Goal: Understand process/instructions

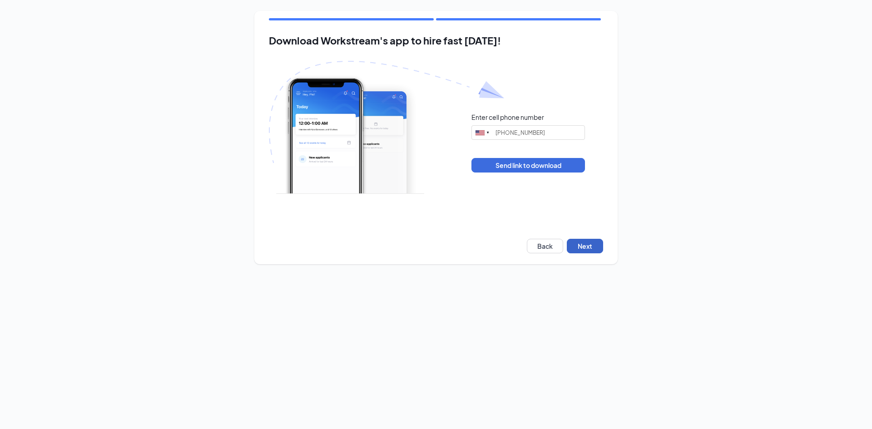
click at [587, 246] on button "Next" at bounding box center [585, 246] width 36 height 15
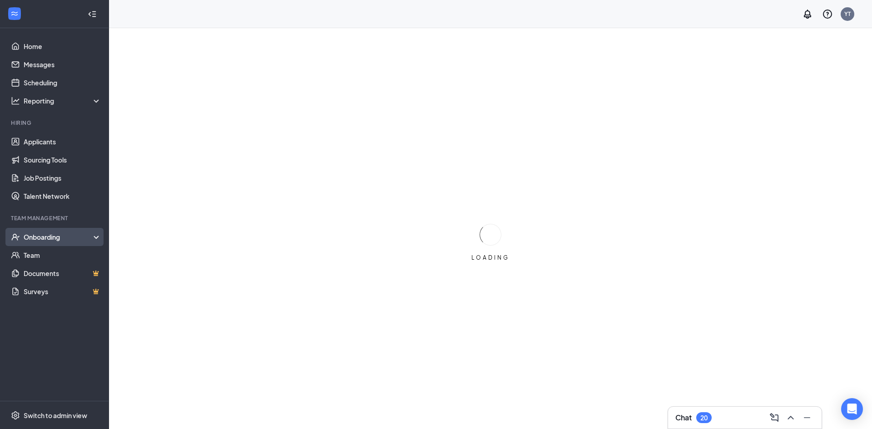
click at [50, 238] on div "Onboarding" at bounding box center [59, 237] width 70 height 9
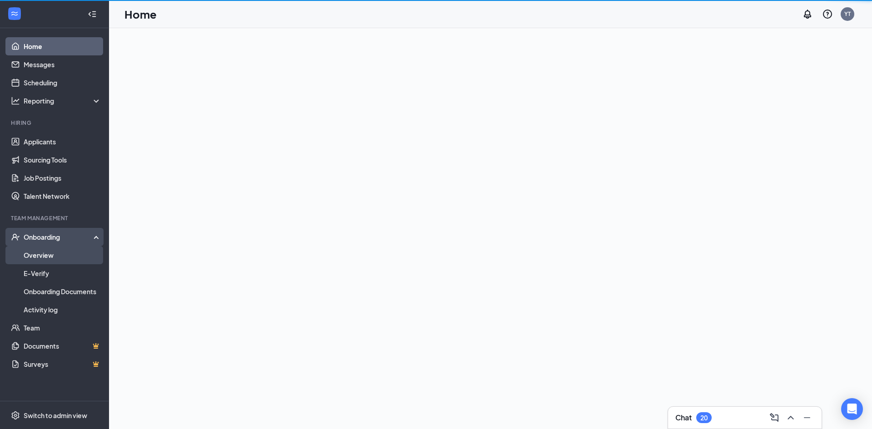
click at [49, 254] on link "Overview" at bounding box center [63, 255] width 78 height 18
